Goal: Task Accomplishment & Management: Complete application form

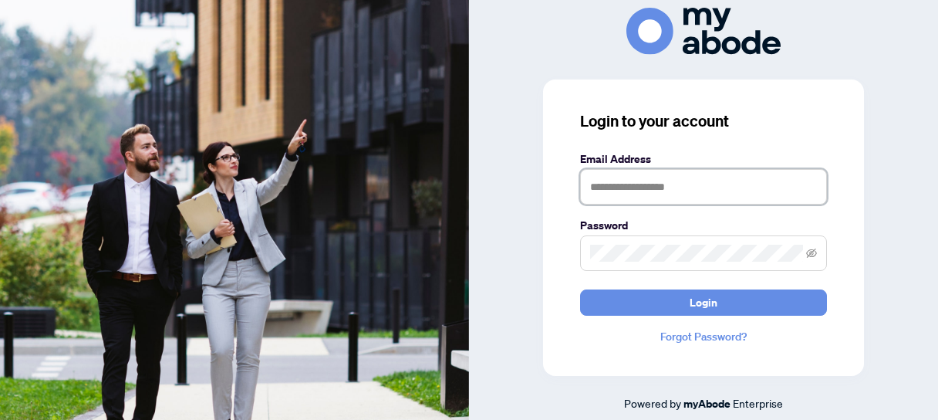
click at [649, 181] on input "text" at bounding box center [703, 186] width 247 height 35
type input "**********"
click at [580, 289] on button "Login" at bounding box center [703, 302] width 247 height 26
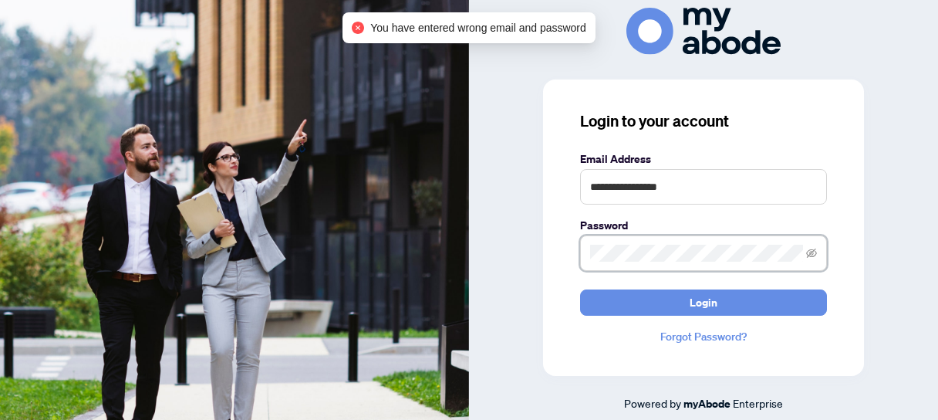
click at [508, 254] on div "**********" at bounding box center [703, 210] width 469 height 404
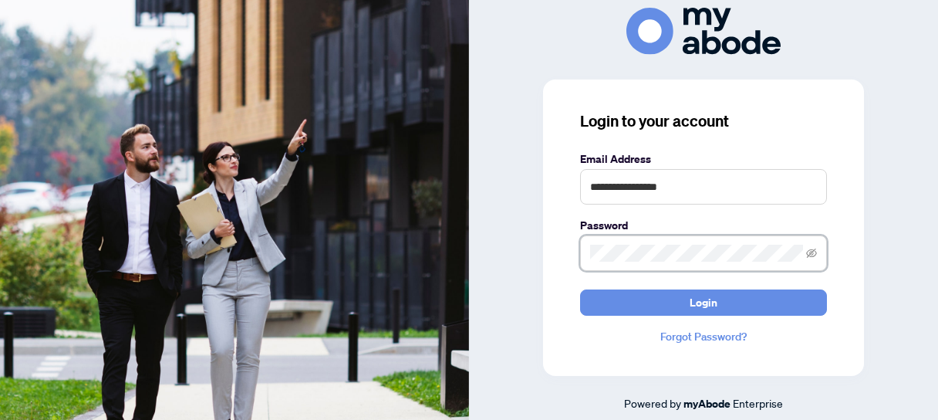
click at [580, 289] on button "Login" at bounding box center [703, 302] width 247 height 26
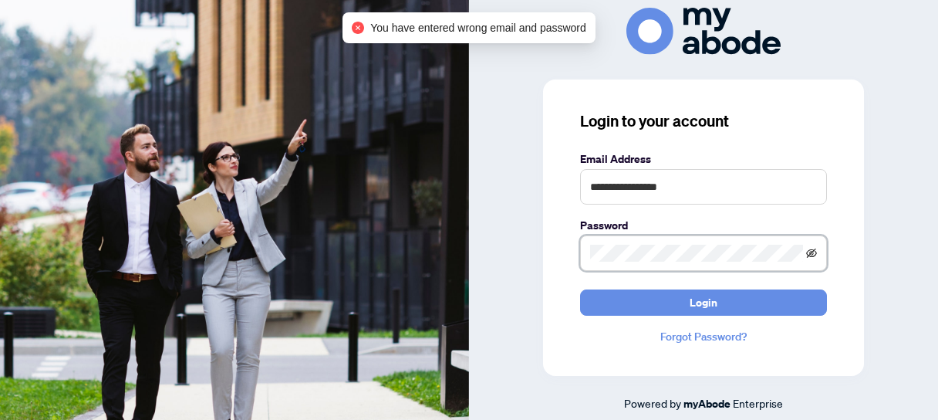
click at [812, 251] on icon "eye-invisible" at bounding box center [811, 253] width 11 height 11
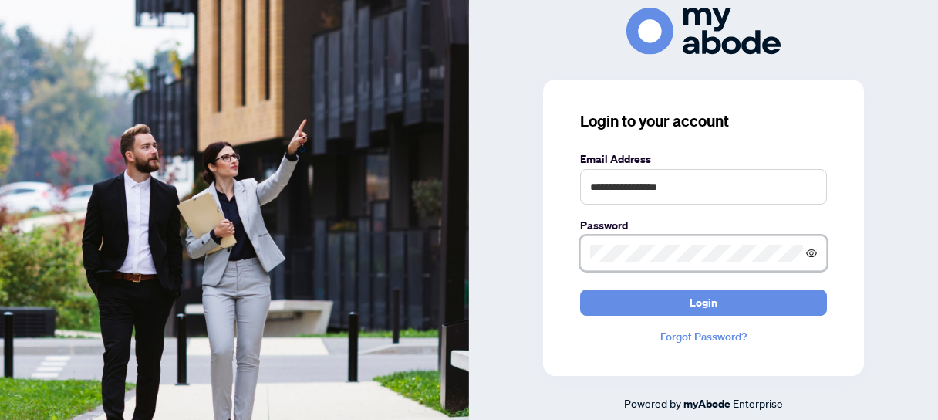
click at [580, 289] on button "Login" at bounding box center [703, 302] width 247 height 26
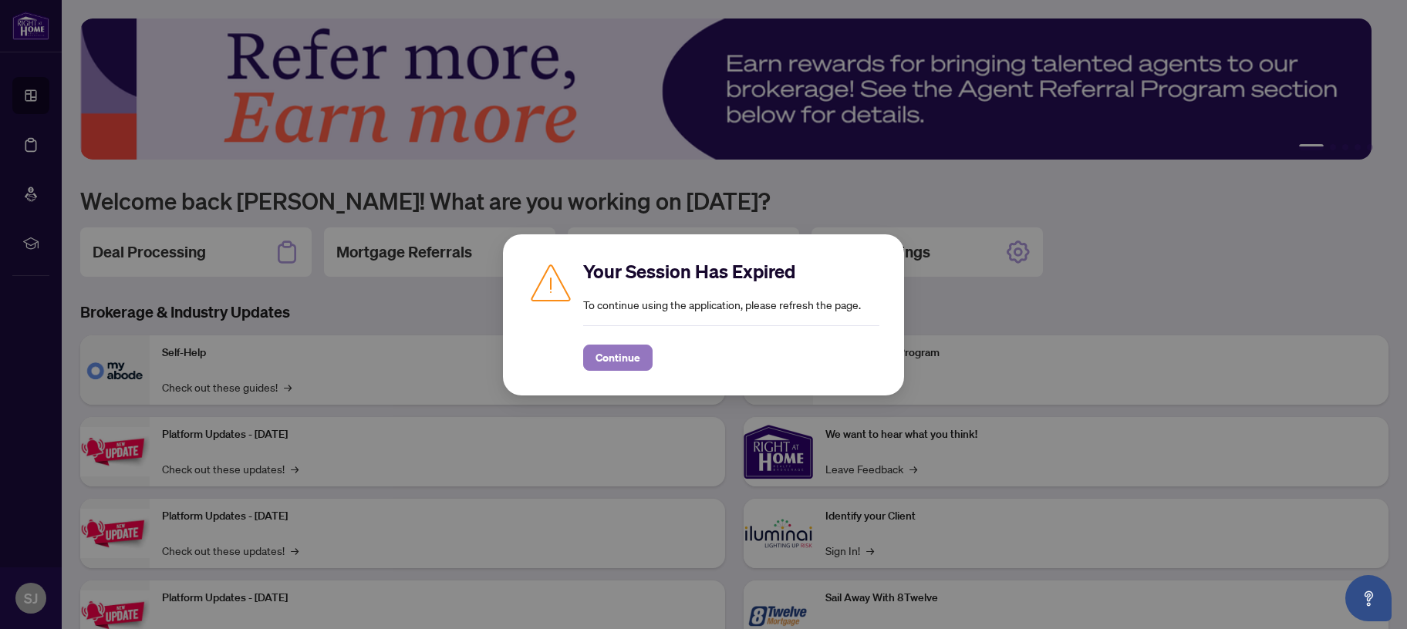
click at [604, 362] on span "Continue" at bounding box center [617, 358] width 45 height 25
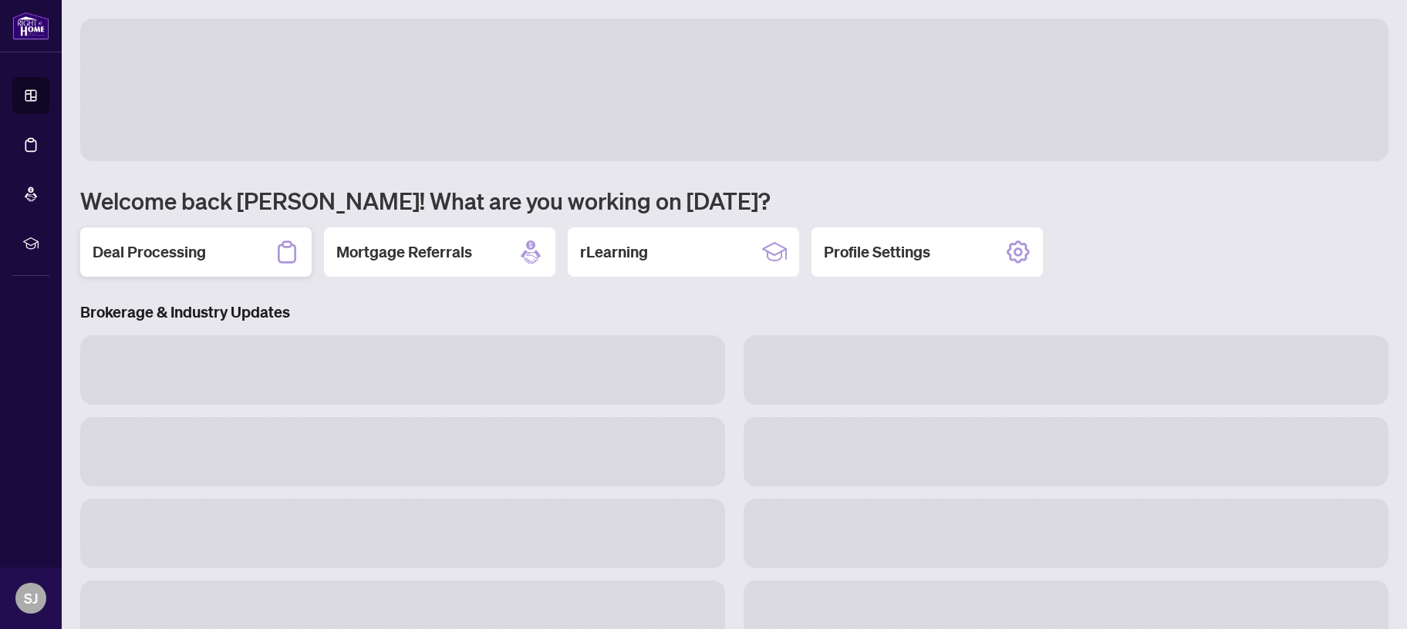
click at [192, 253] on h2 "Deal Processing" at bounding box center [149, 252] width 113 height 22
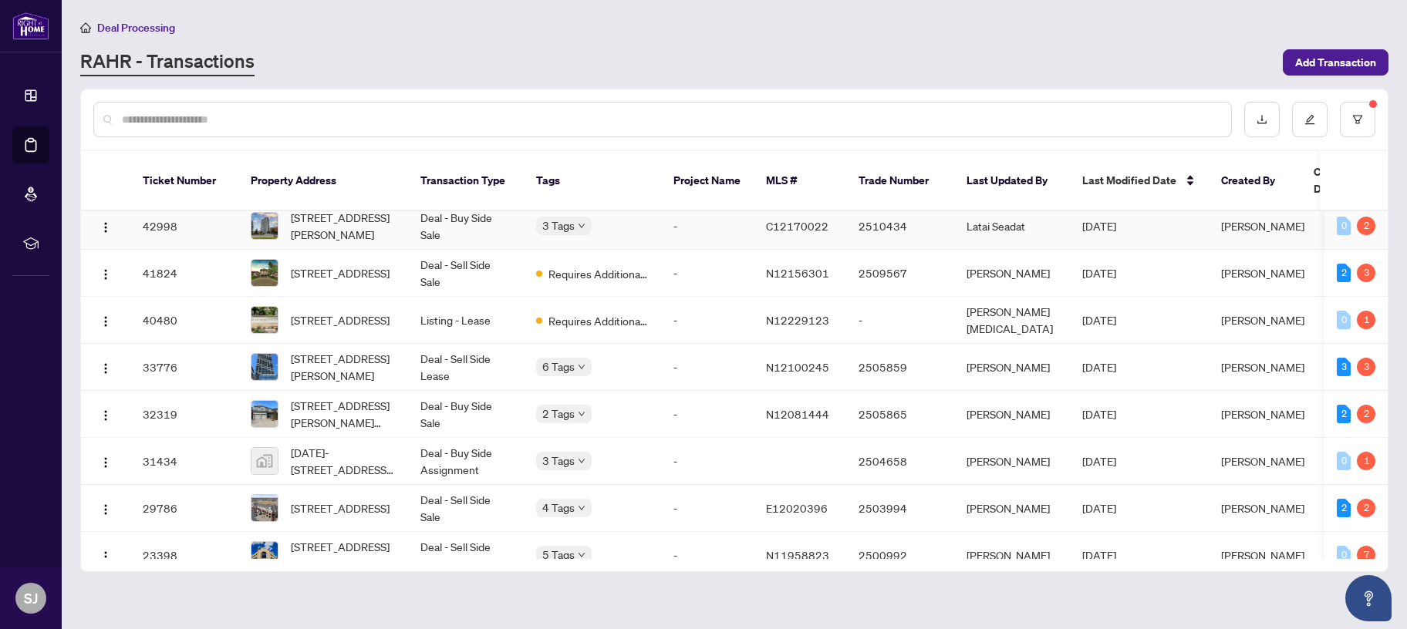
scroll to position [78, 0]
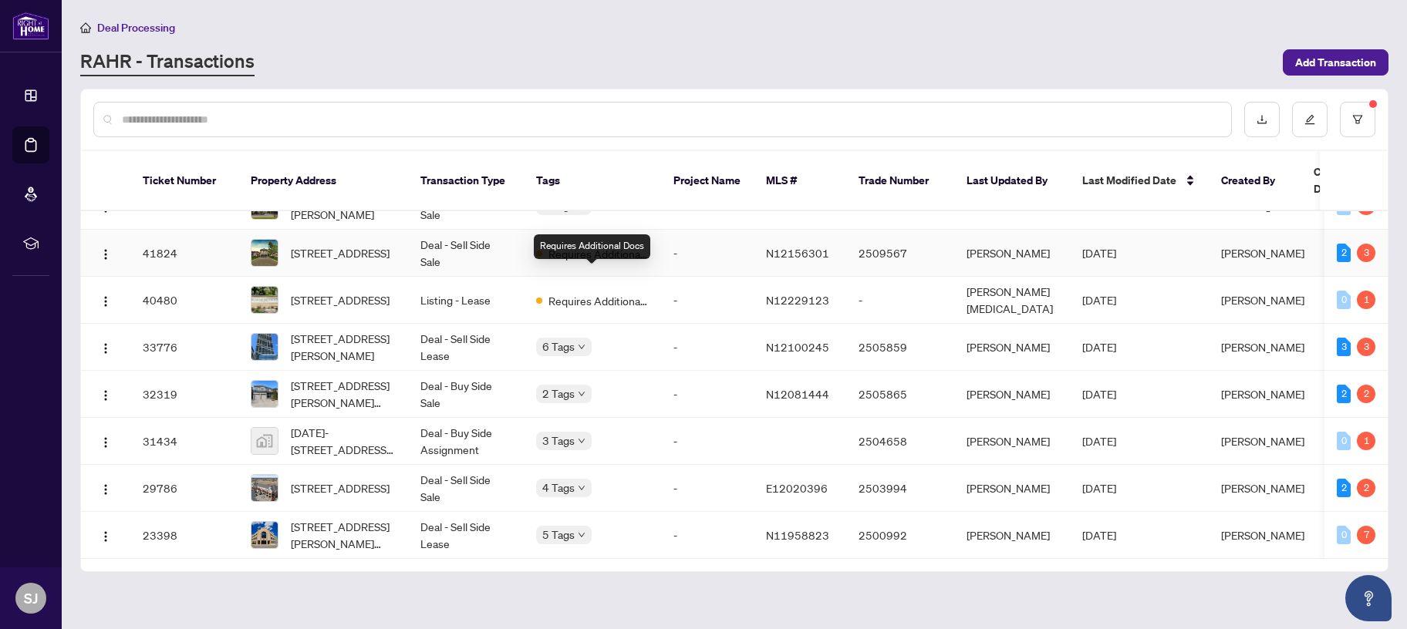
click at [720, 231] on td "-" at bounding box center [707, 253] width 93 height 47
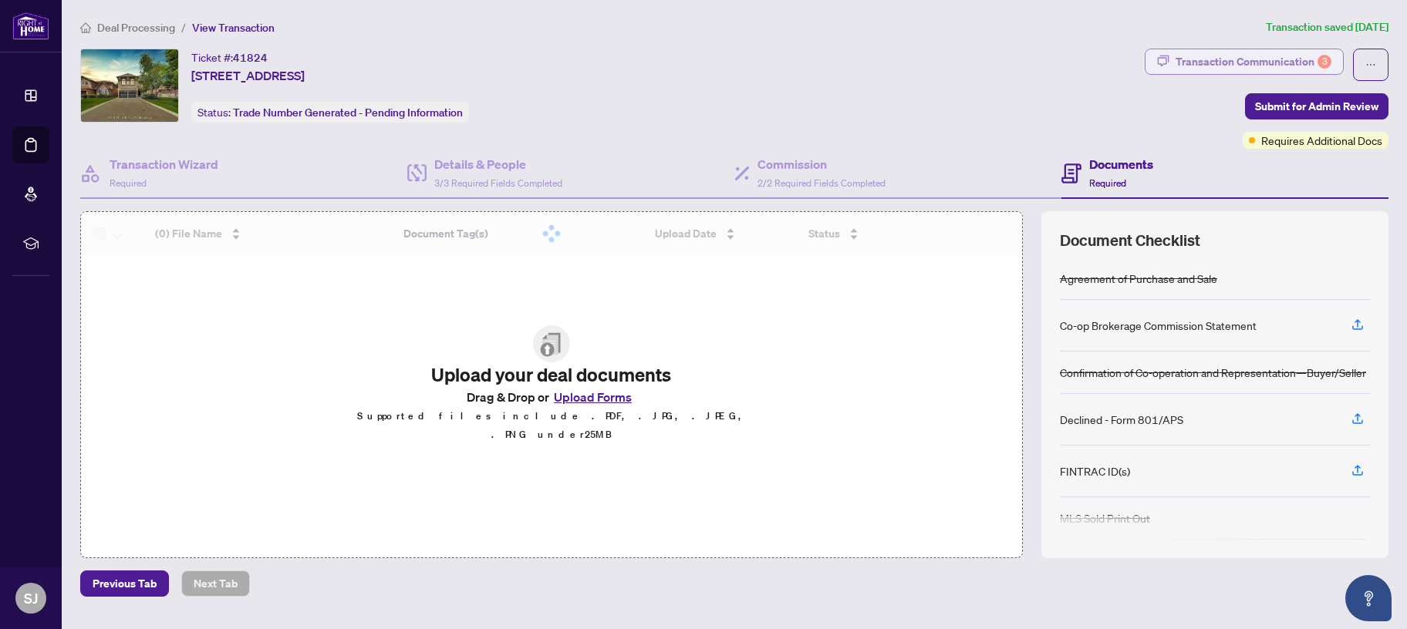
click at [1192, 67] on div "Transaction Communication 3" at bounding box center [1253, 61] width 156 height 25
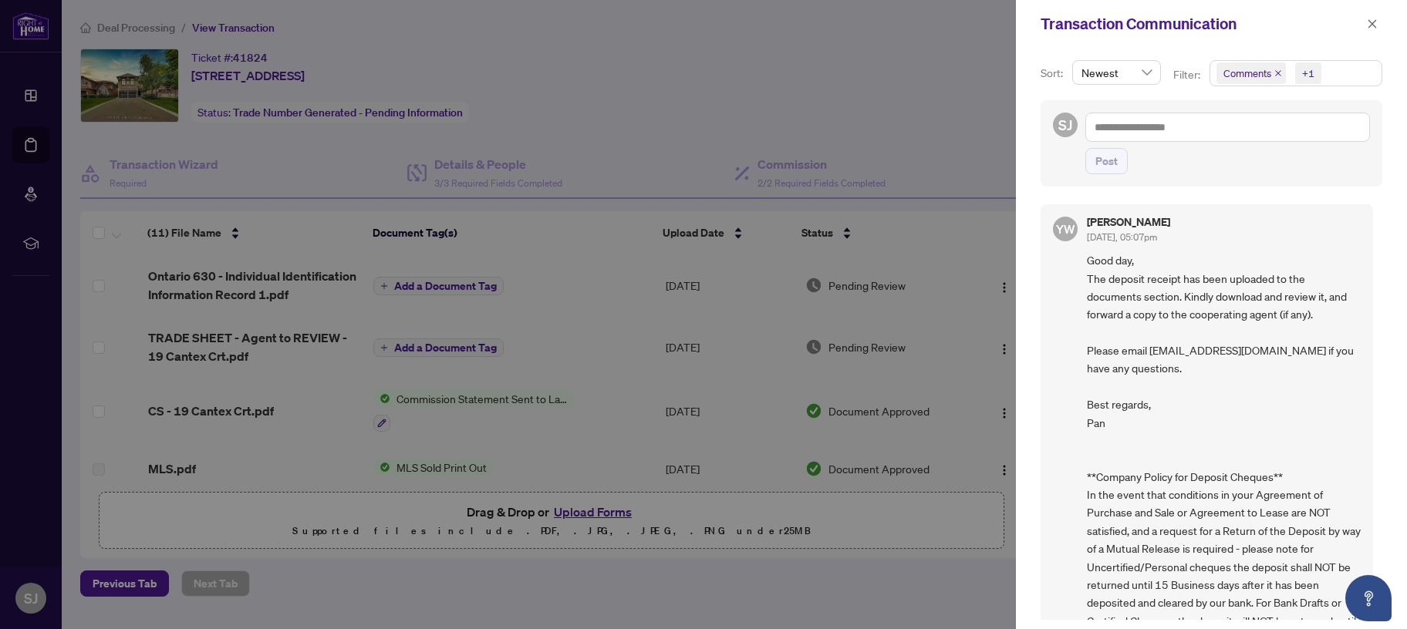
scroll to position [705, 0]
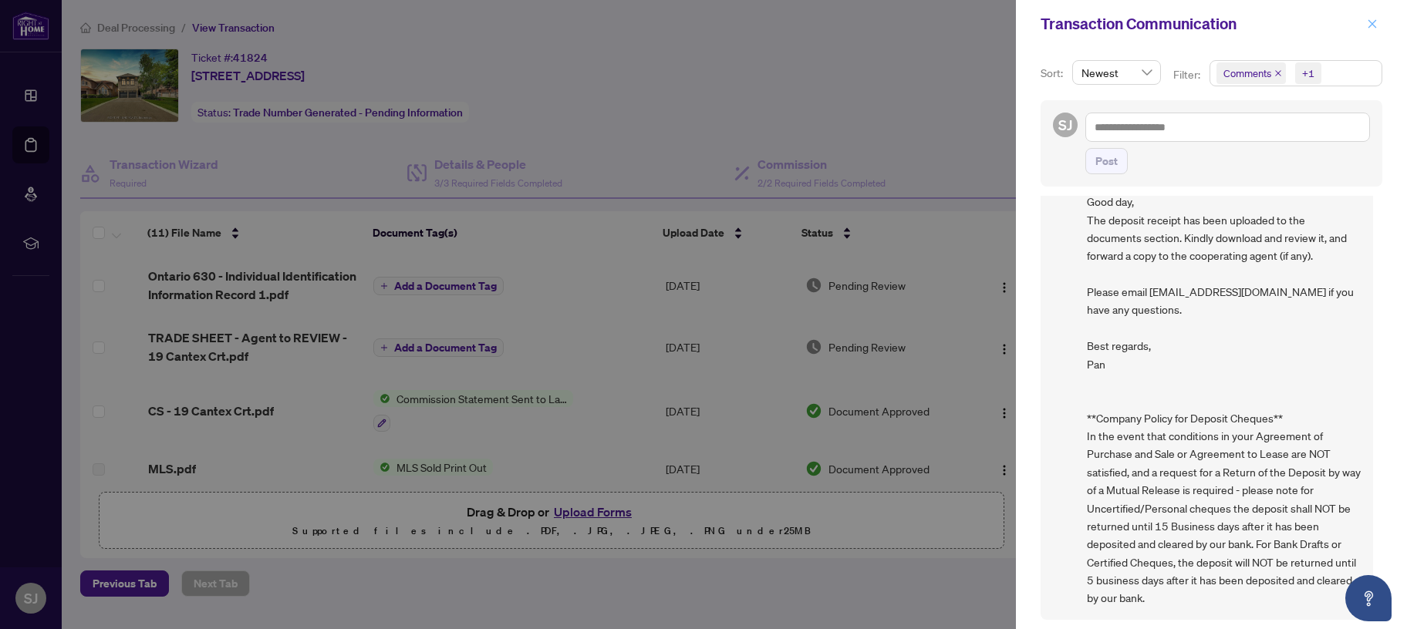
click at [1370, 29] on span "button" at bounding box center [1372, 24] width 11 height 25
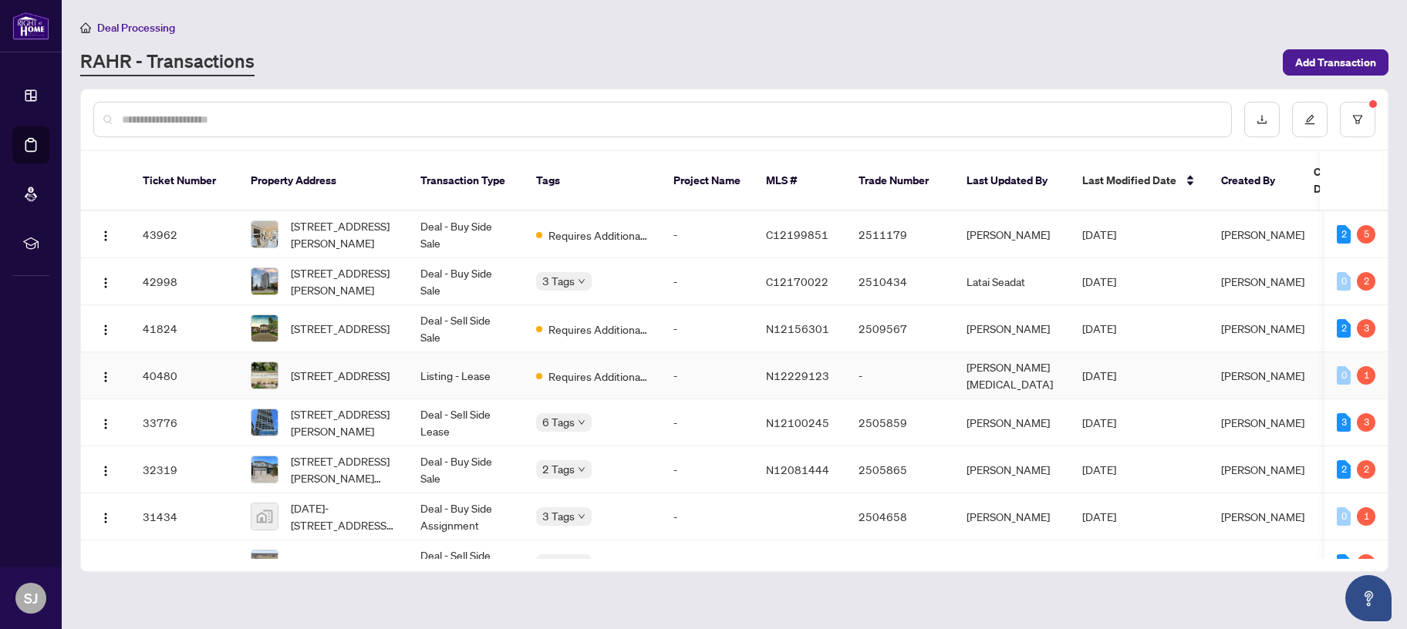
click at [720, 363] on td "-" at bounding box center [707, 375] width 93 height 47
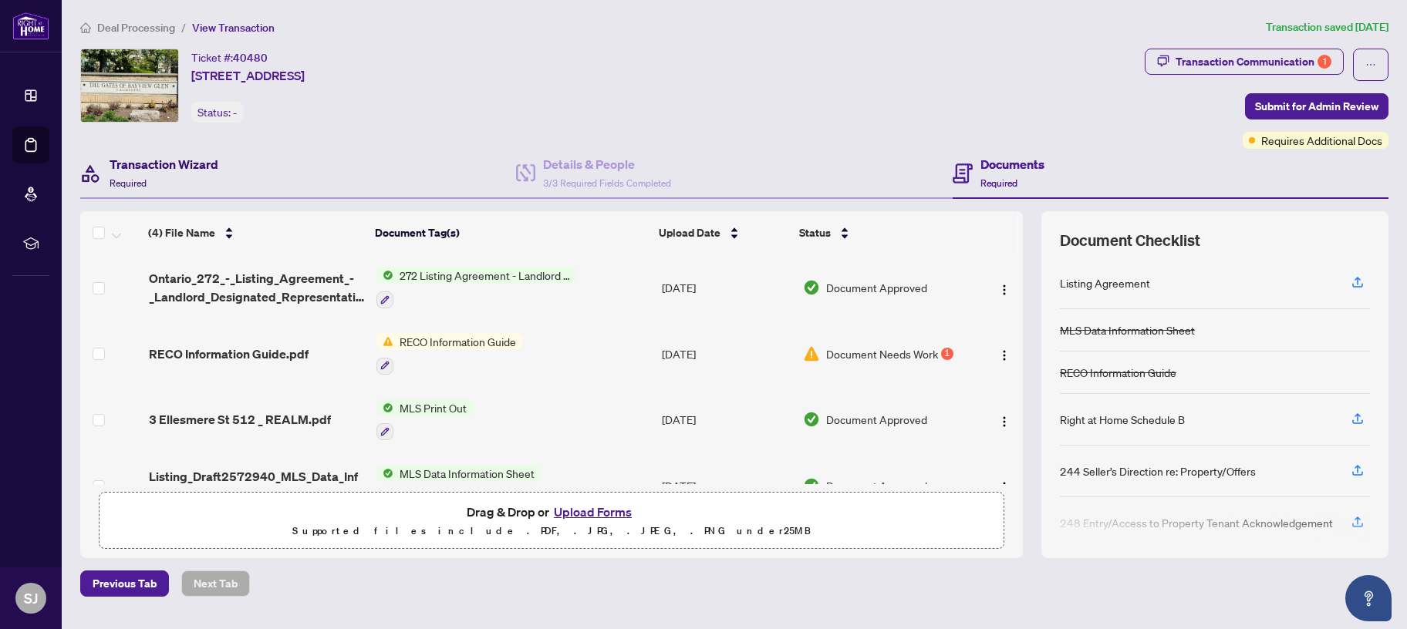
click at [150, 164] on h4 "Transaction Wizard" at bounding box center [164, 164] width 109 height 19
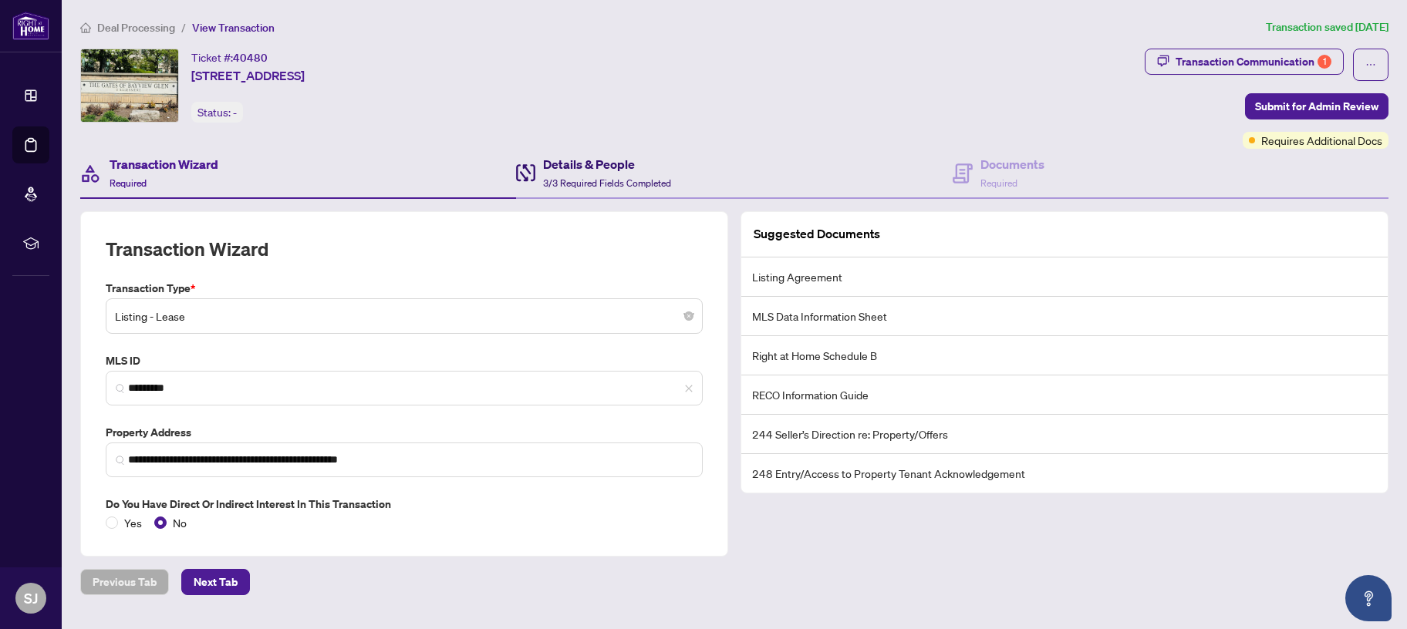
click at [535, 168] on div "Details & People 3/3 Required Fields Completed" at bounding box center [593, 173] width 155 height 36
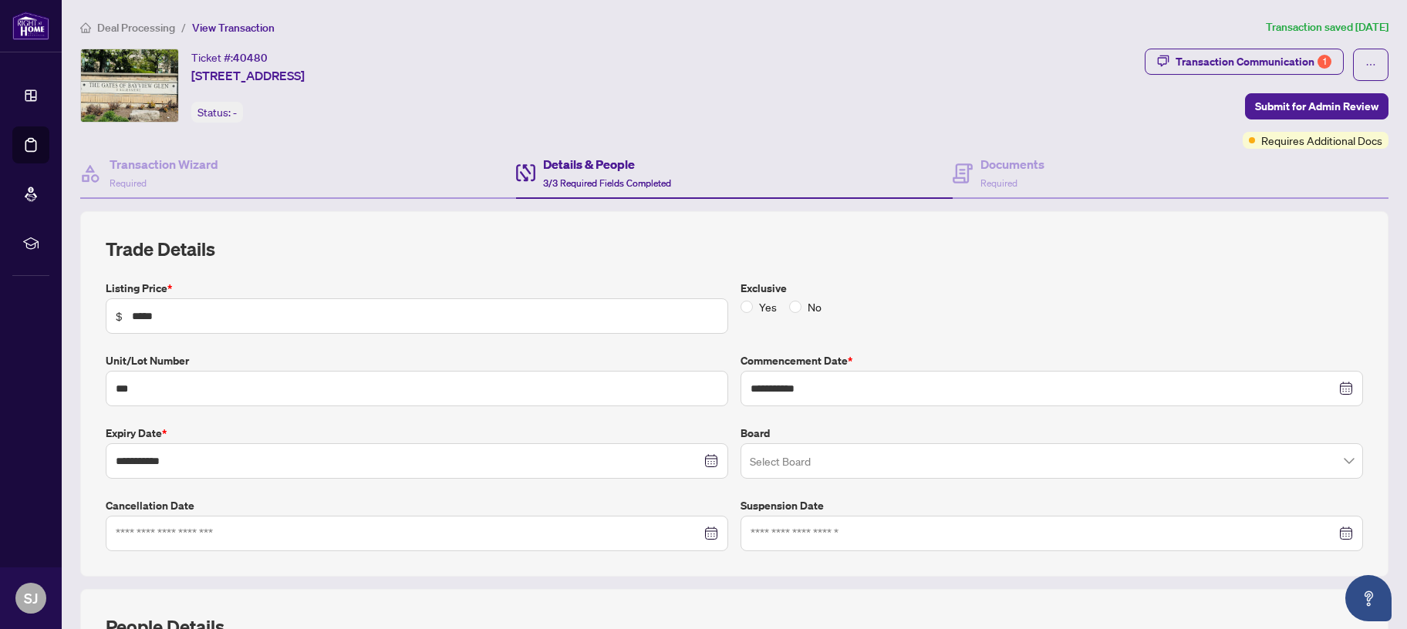
click at [656, 173] on div "Details & People 3/3 Required Fields Completed" at bounding box center [607, 173] width 128 height 36
click at [980, 177] on span "Required" at bounding box center [998, 183] width 37 height 12
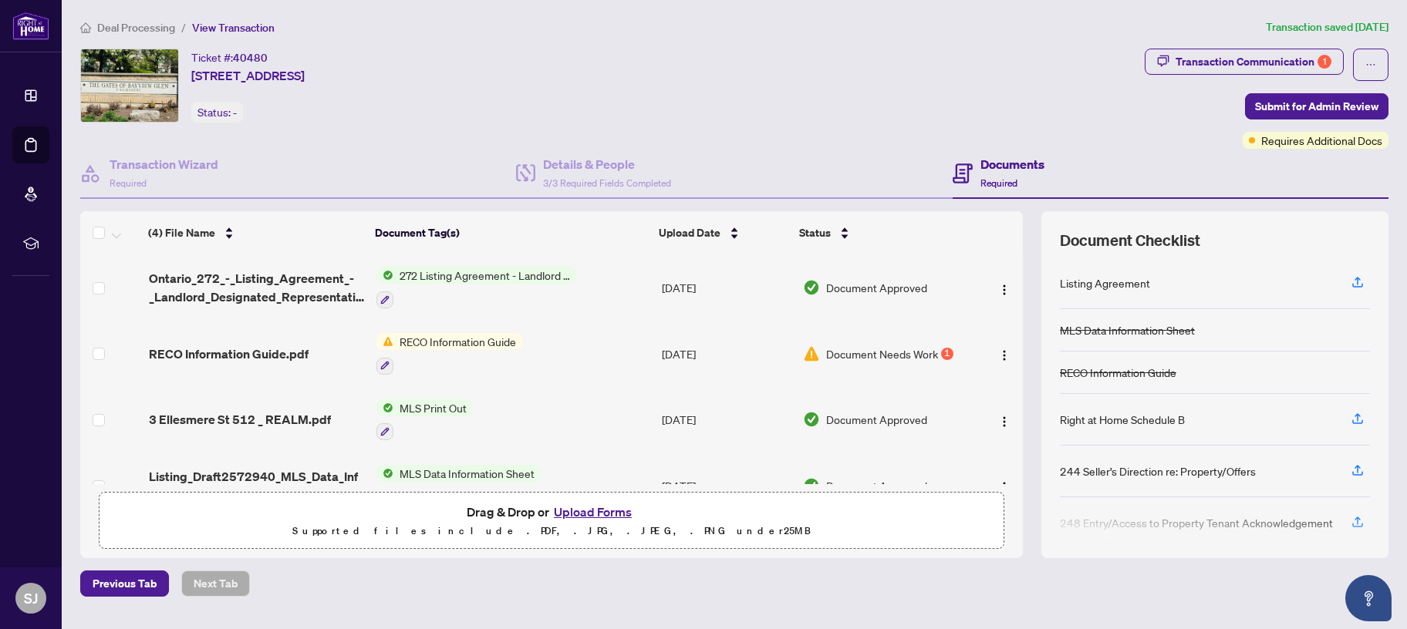
click at [592, 502] on button "Upload Forms" at bounding box center [592, 512] width 87 height 20
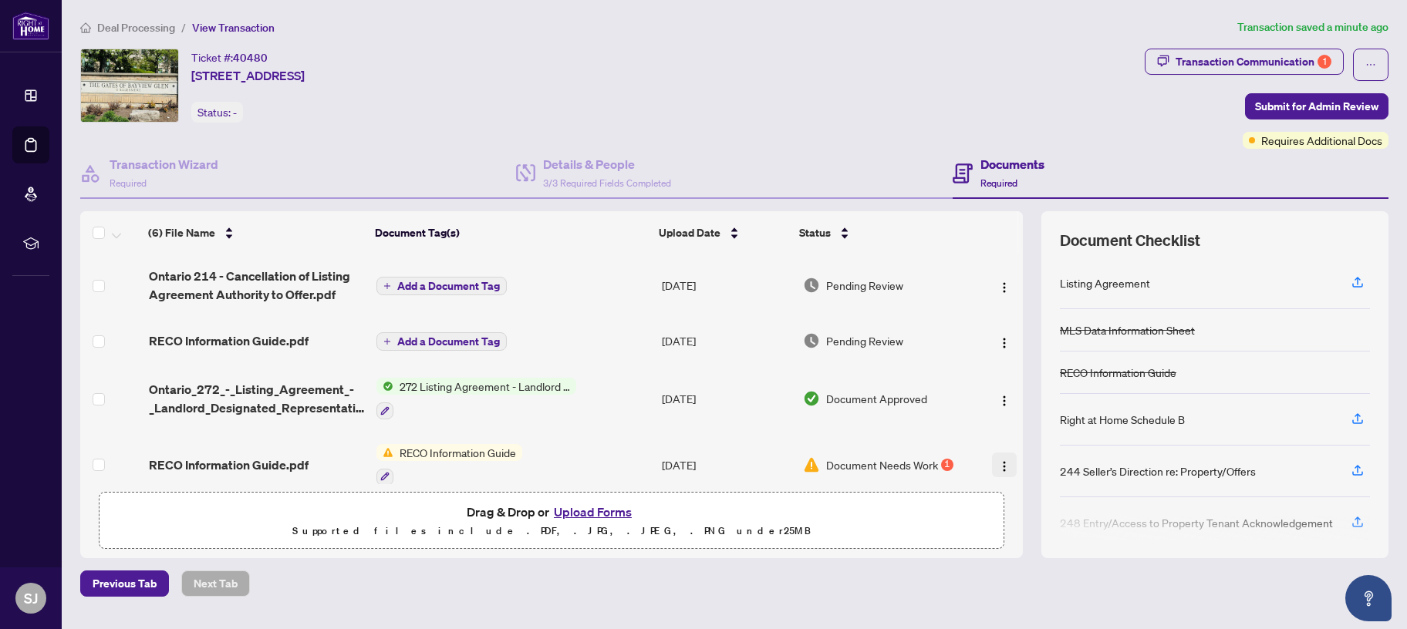
click at [998, 464] on img "button" at bounding box center [1004, 466] width 12 height 12
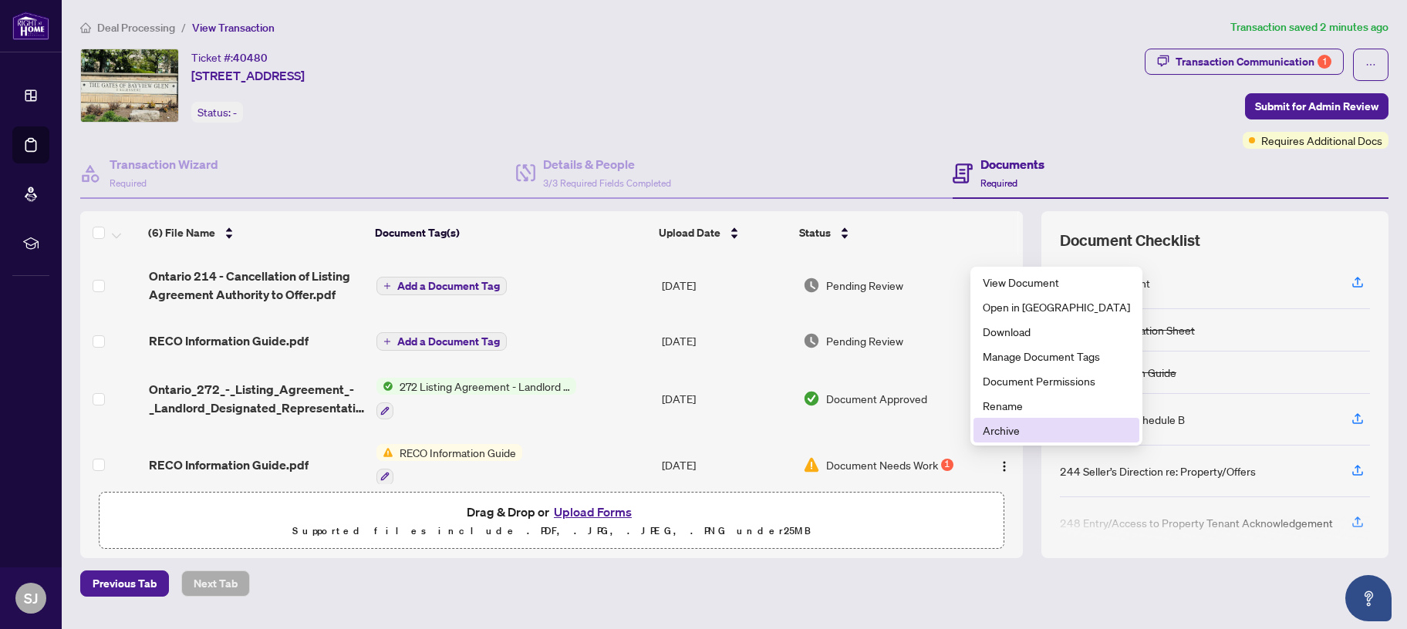
click at [997, 429] on span "Archive" at bounding box center [1056, 430] width 147 height 17
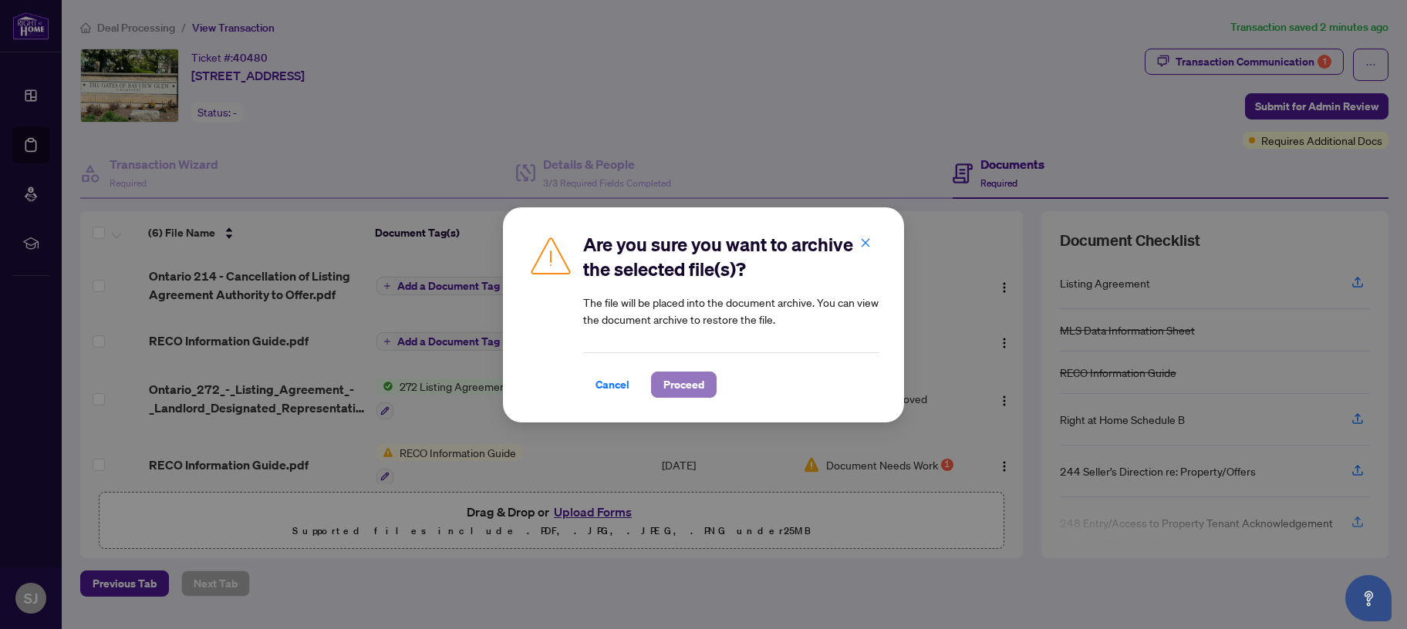
click at [665, 387] on span "Proceed" at bounding box center [683, 384] width 41 height 25
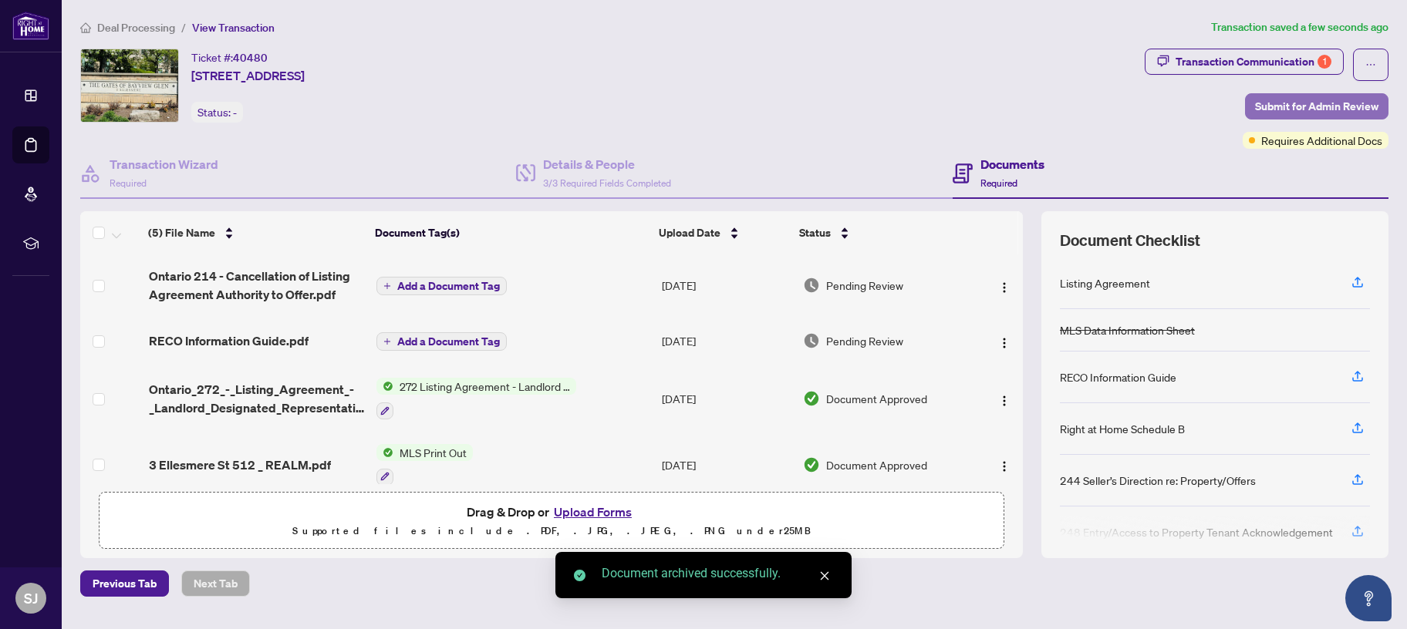
click at [1255, 103] on span "Submit for Admin Review" at bounding box center [1316, 106] width 123 height 25
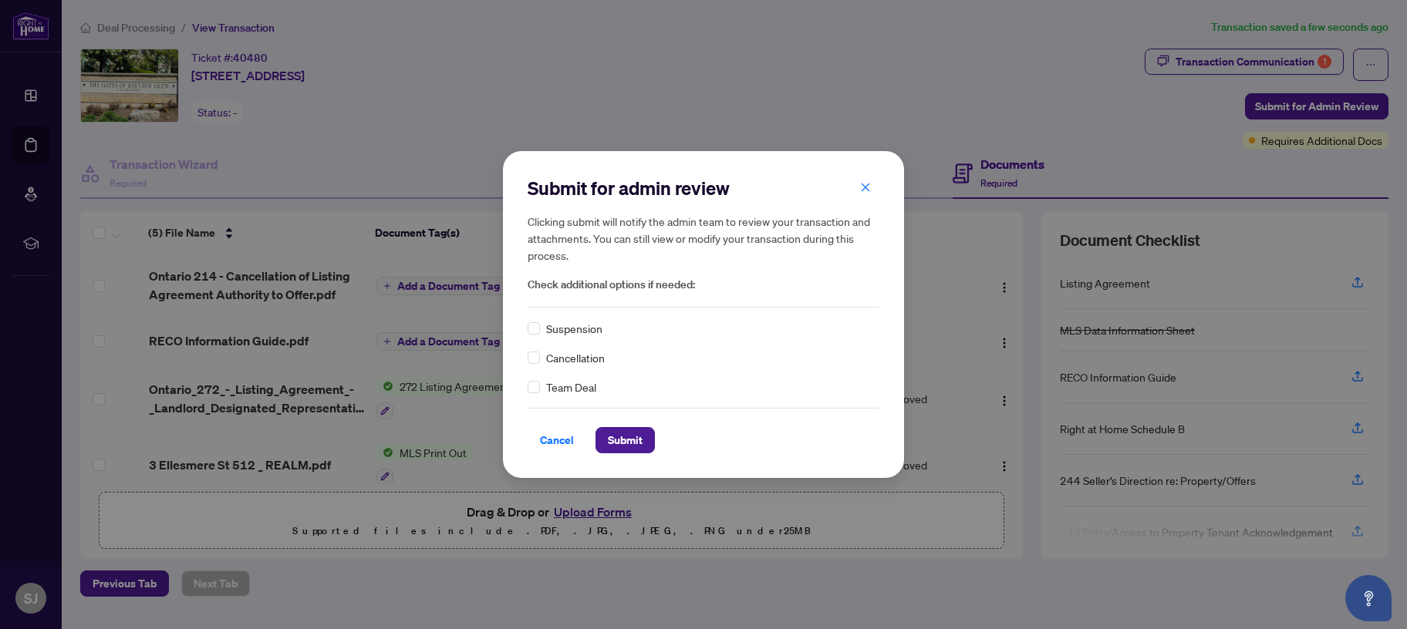
click at [579, 362] on span "Cancellation" at bounding box center [575, 357] width 59 height 17
click at [526, 357] on div "Submit for admin review Clicking submit will notify the admin team to review yo…" at bounding box center [703, 314] width 401 height 326
click at [639, 439] on span "Submit" at bounding box center [625, 440] width 35 height 25
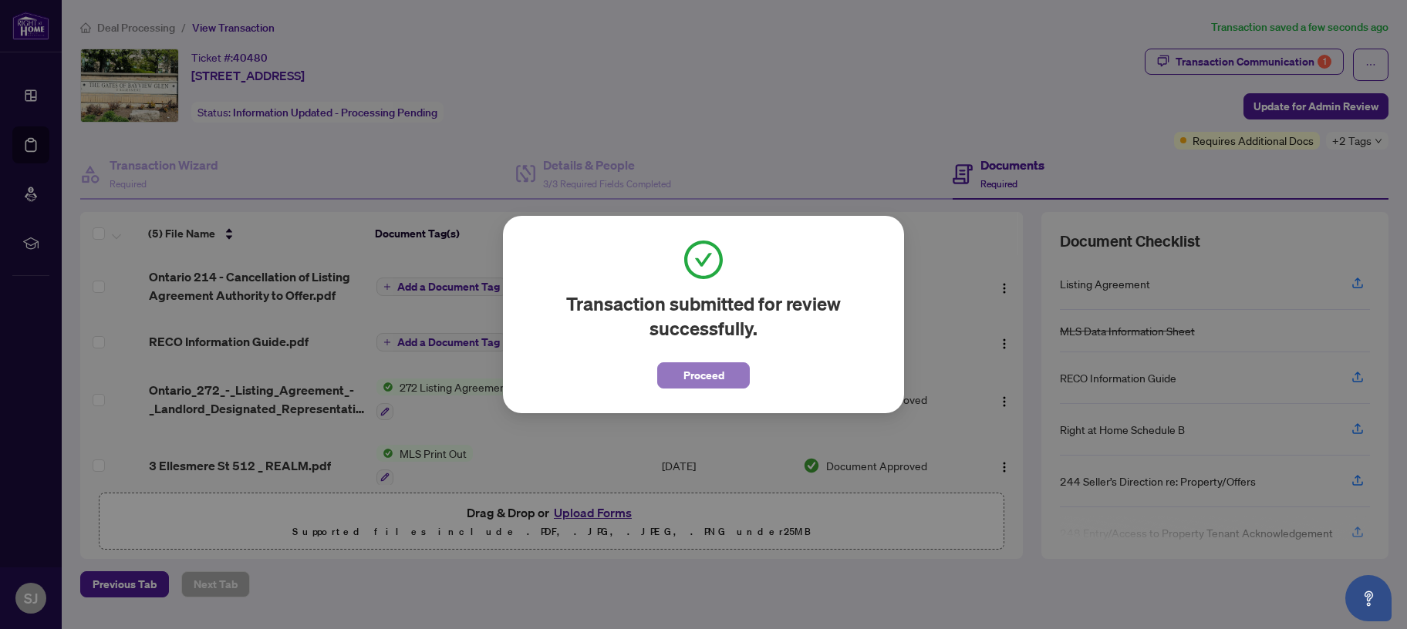
click at [672, 376] on button "Proceed" at bounding box center [703, 375] width 93 height 26
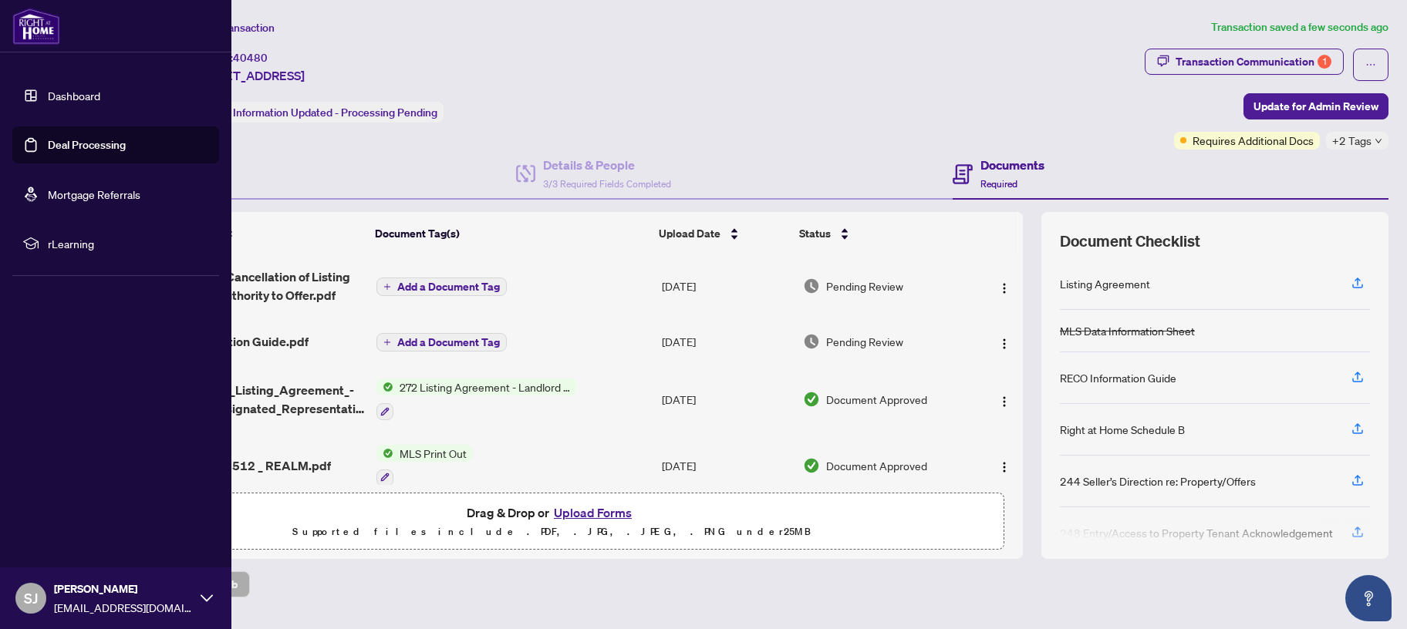
drag, startPoint x: 52, startPoint y: 95, endPoint x: 62, endPoint y: 95, distance: 10.0
click at [52, 95] on link "Dashboard" at bounding box center [74, 96] width 52 height 14
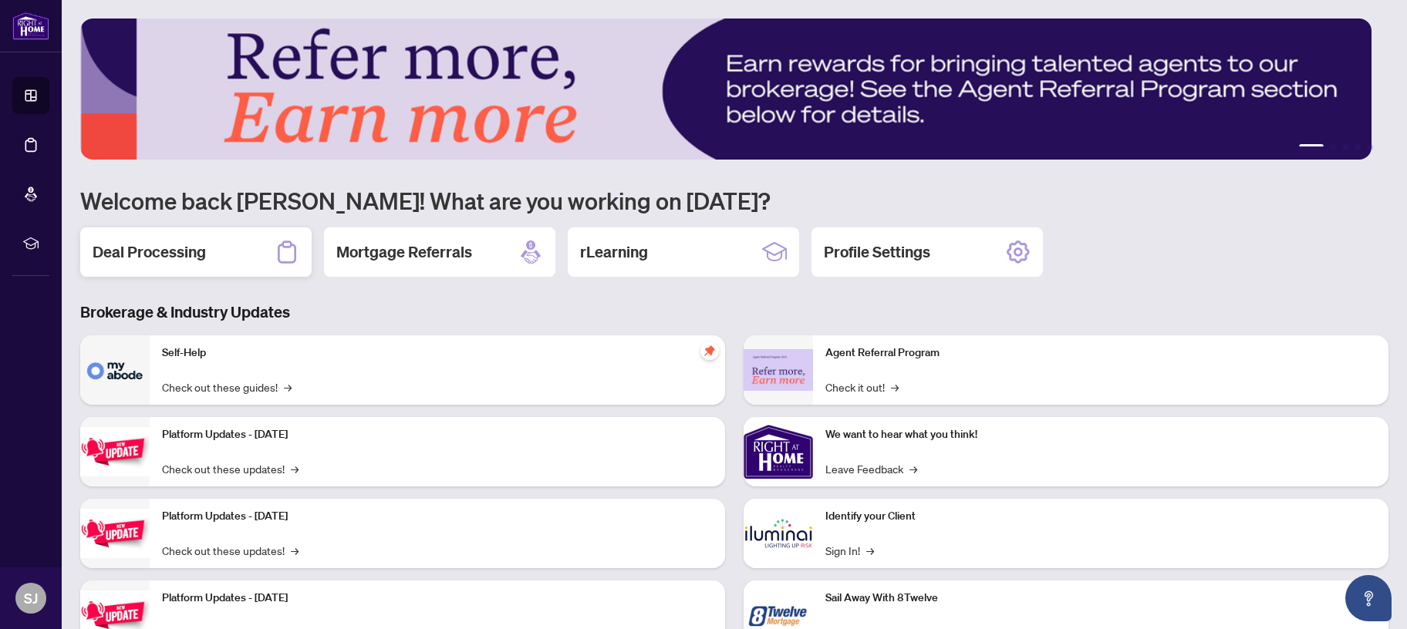
click at [215, 248] on div "Deal Processing" at bounding box center [195, 252] width 231 height 49
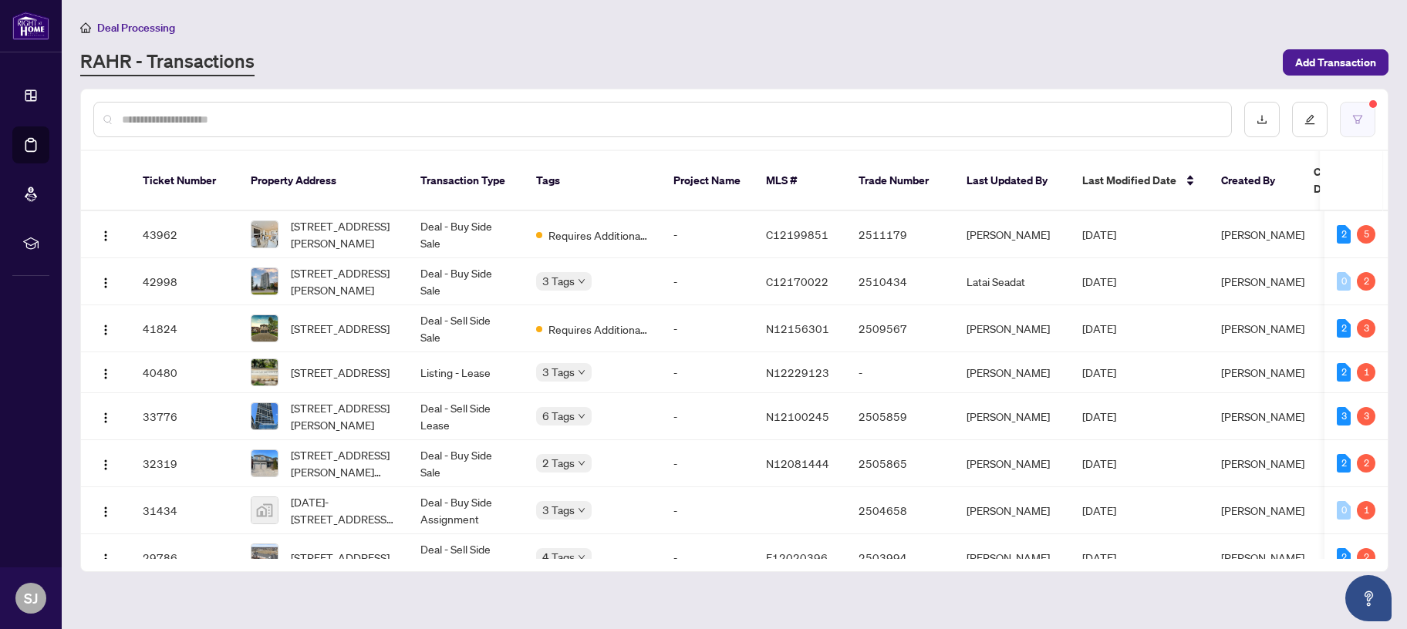
click at [1357, 124] on button "button" at bounding box center [1357, 119] width 35 height 35
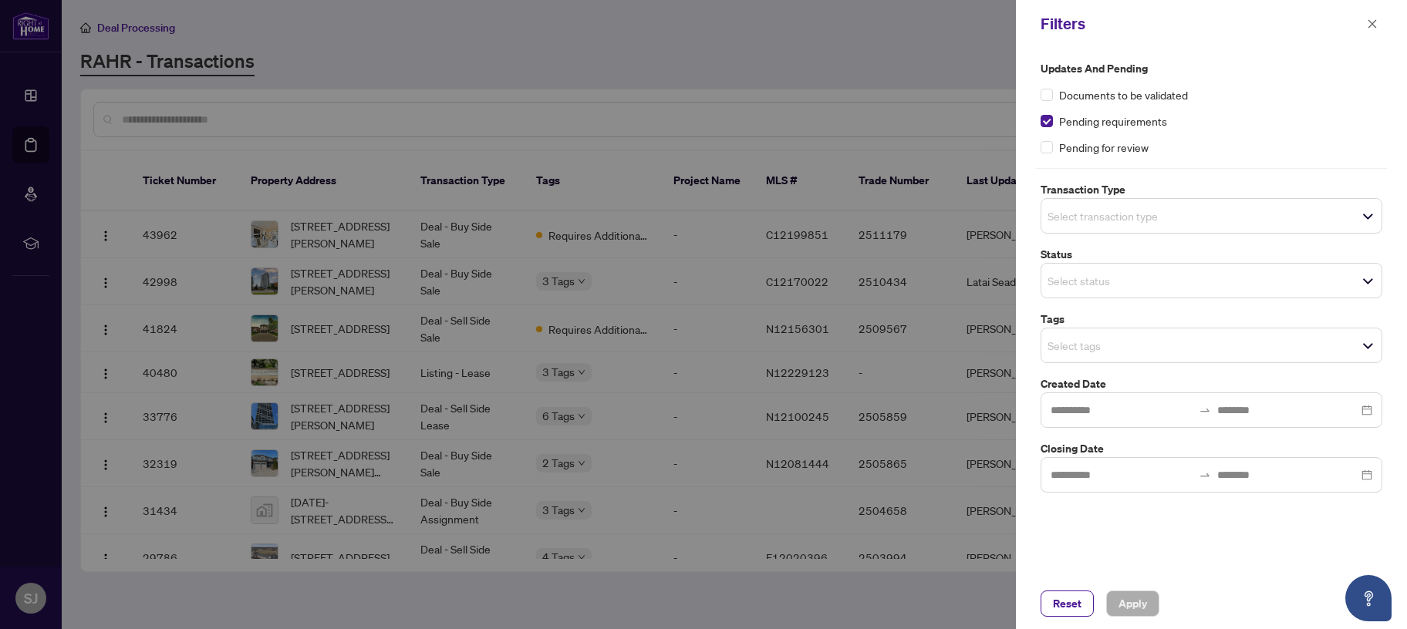
click at [1080, 118] on span "Pending requirements" at bounding box center [1113, 121] width 108 height 17
click at [1131, 605] on span "Apply" at bounding box center [1132, 604] width 29 height 25
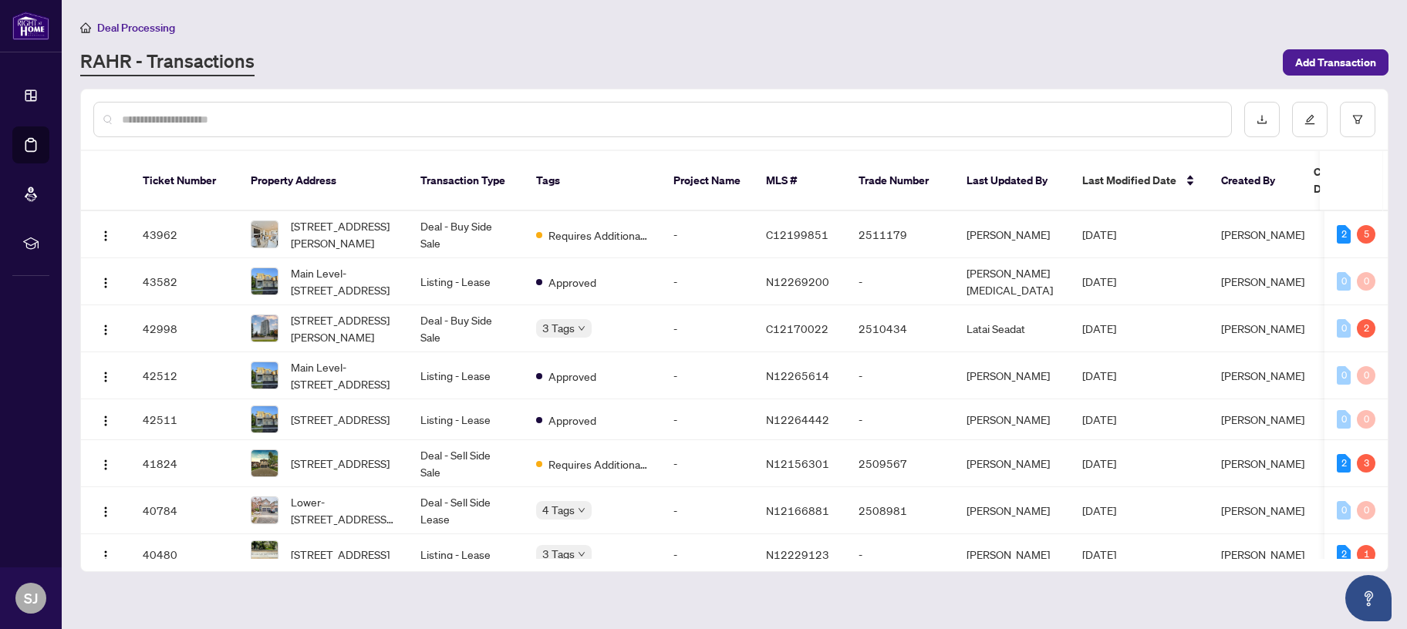
click at [440, 120] on input "text" at bounding box center [670, 119] width 1097 height 17
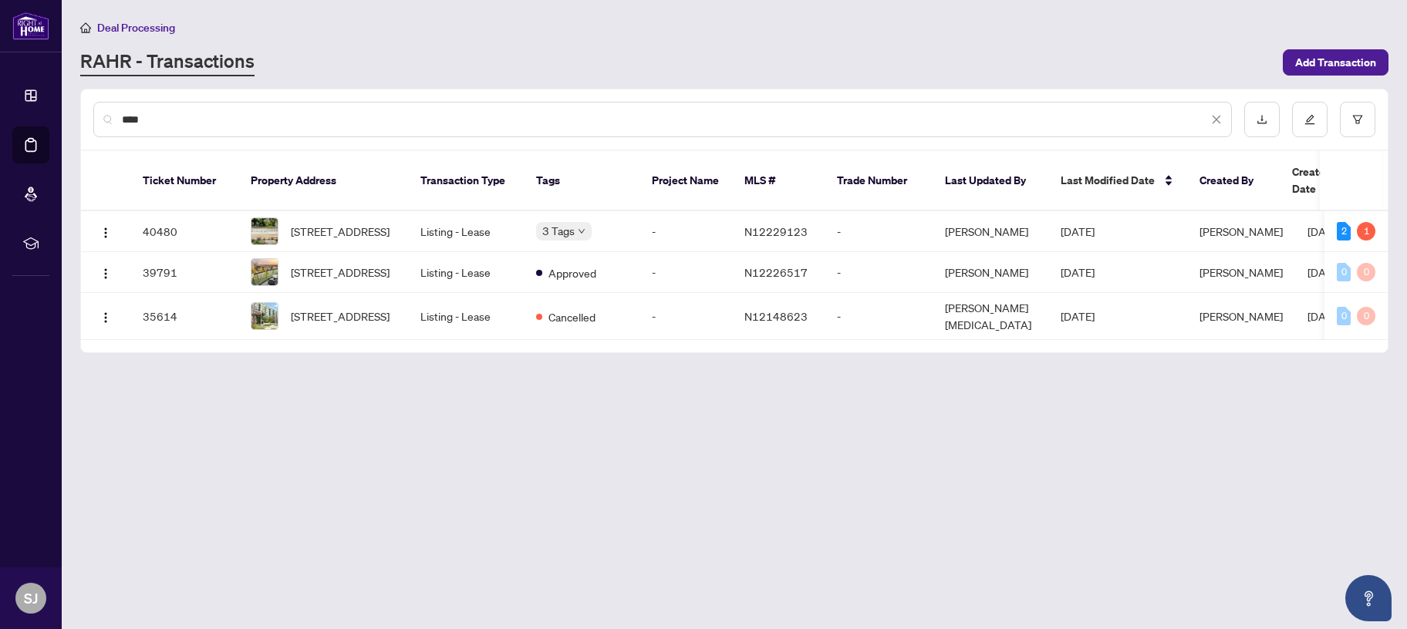
type input "****"
click at [503, 271] on td "Listing - Lease" at bounding box center [466, 272] width 116 height 41
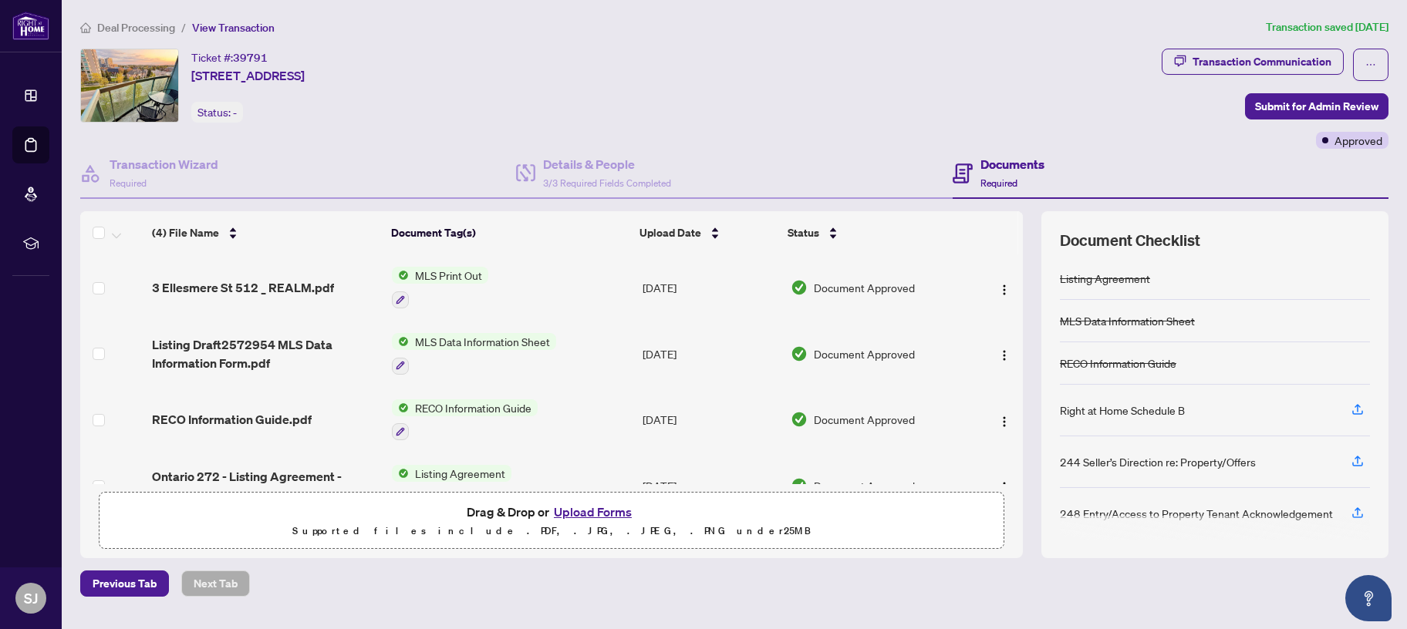
click at [573, 509] on button "Upload Forms" at bounding box center [592, 512] width 87 height 20
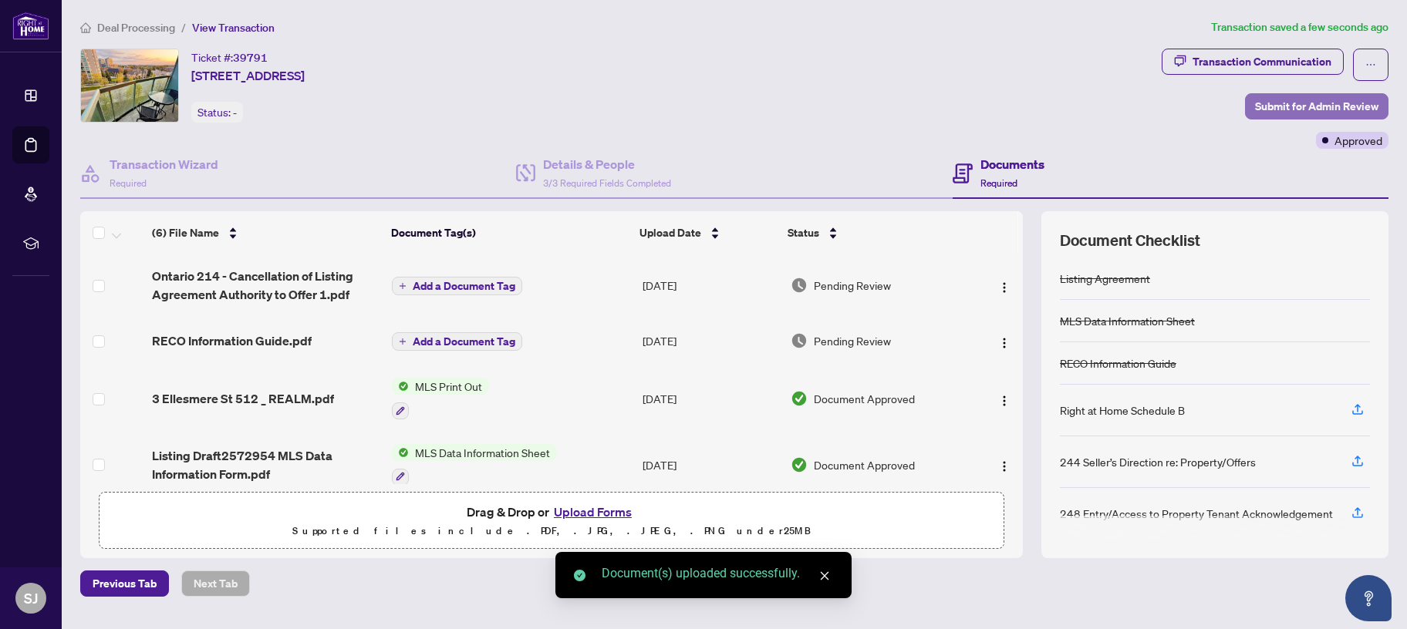
click at [1269, 106] on span "Submit for Admin Review" at bounding box center [1316, 106] width 123 height 25
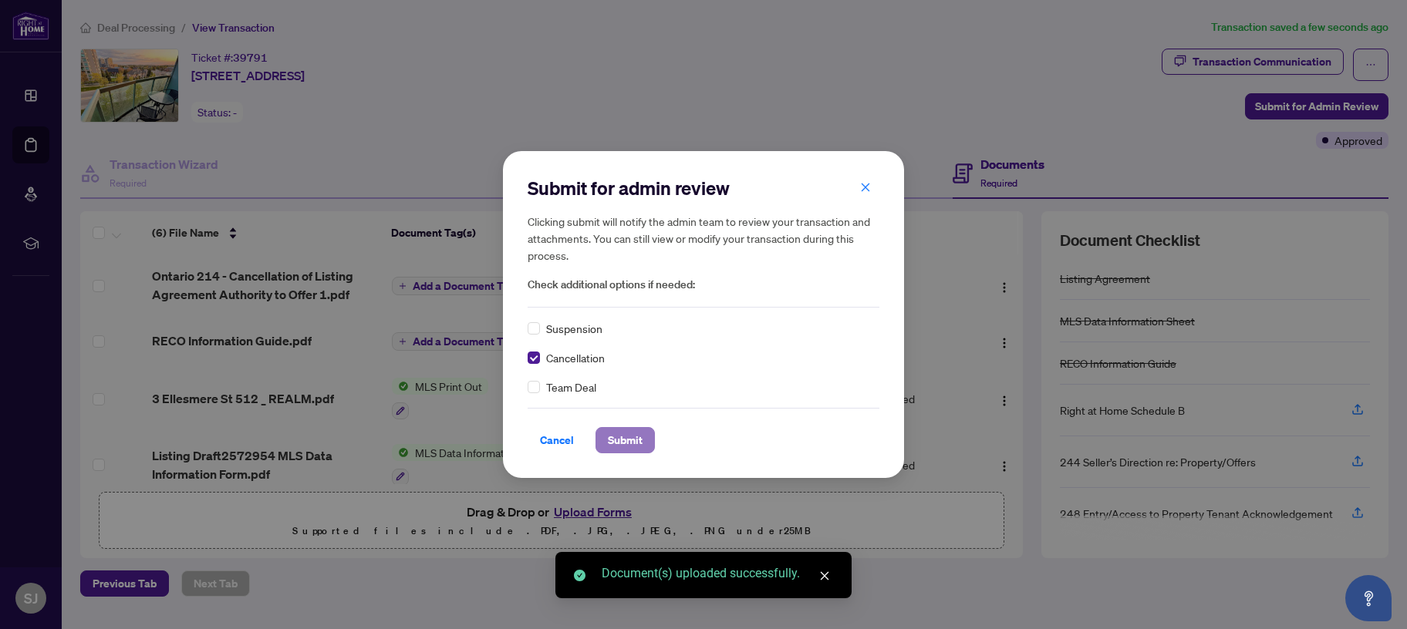
click at [635, 445] on span "Submit" at bounding box center [625, 440] width 35 height 25
